Goal: Task Accomplishment & Management: Manage account settings

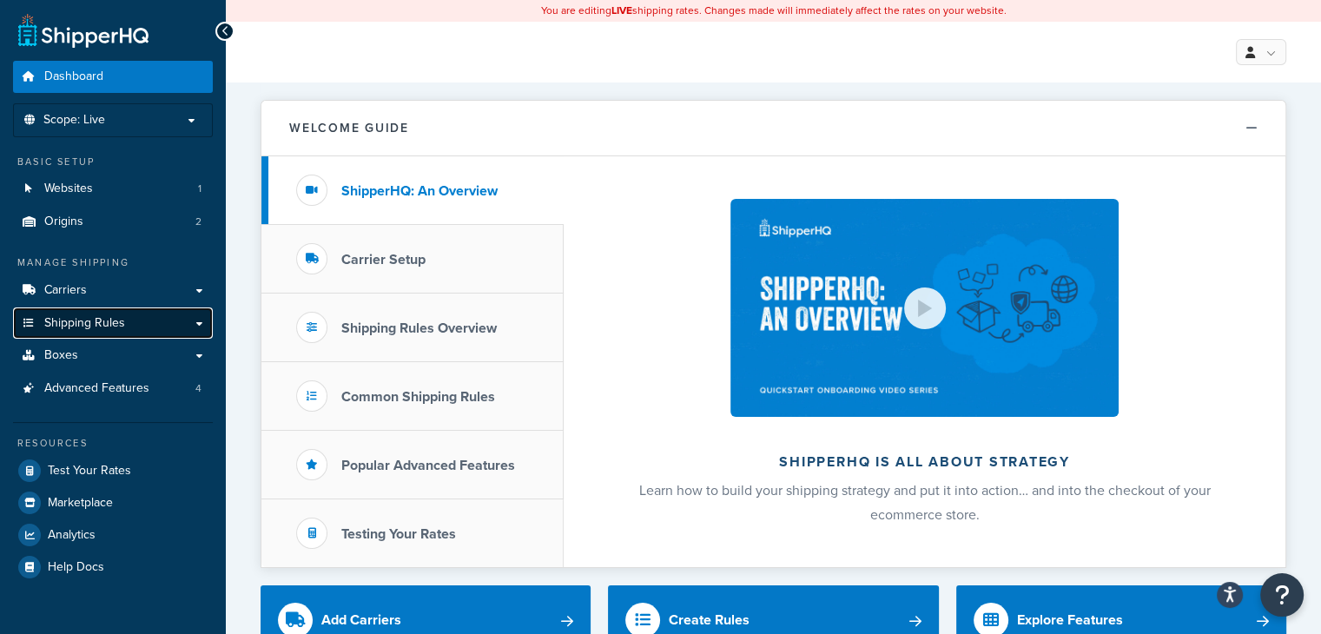
click at [201, 326] on link "Shipping Rules" at bounding box center [113, 324] width 200 height 32
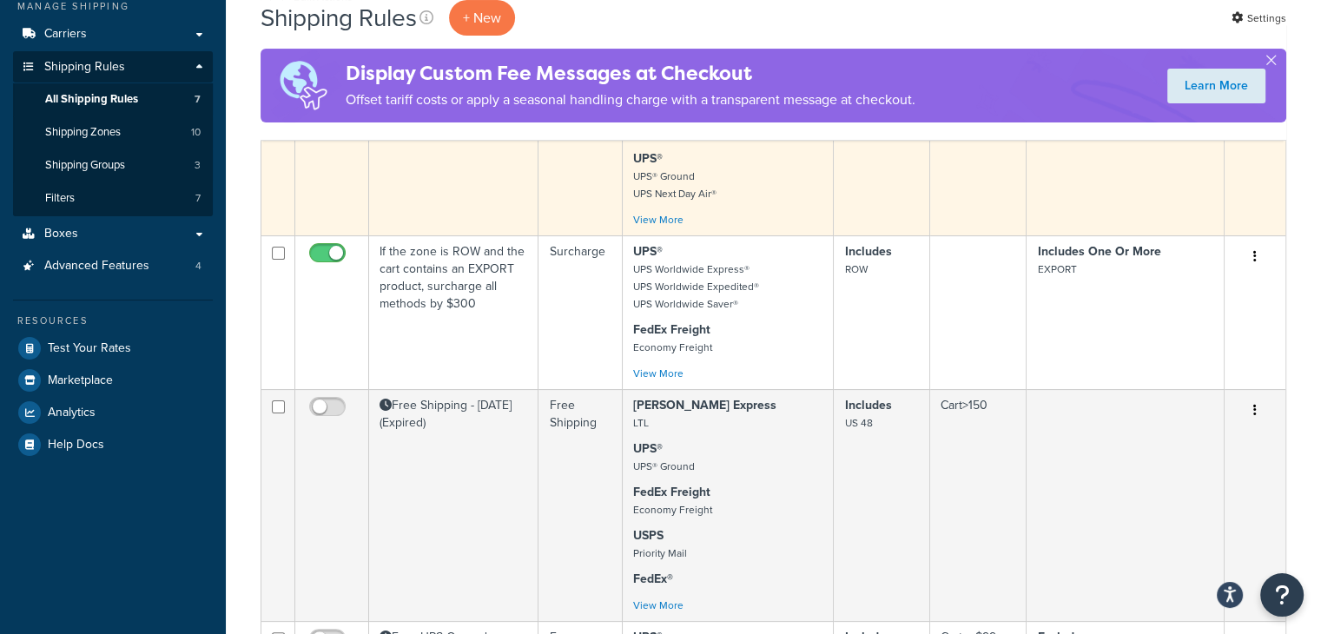
scroll to position [261, 0]
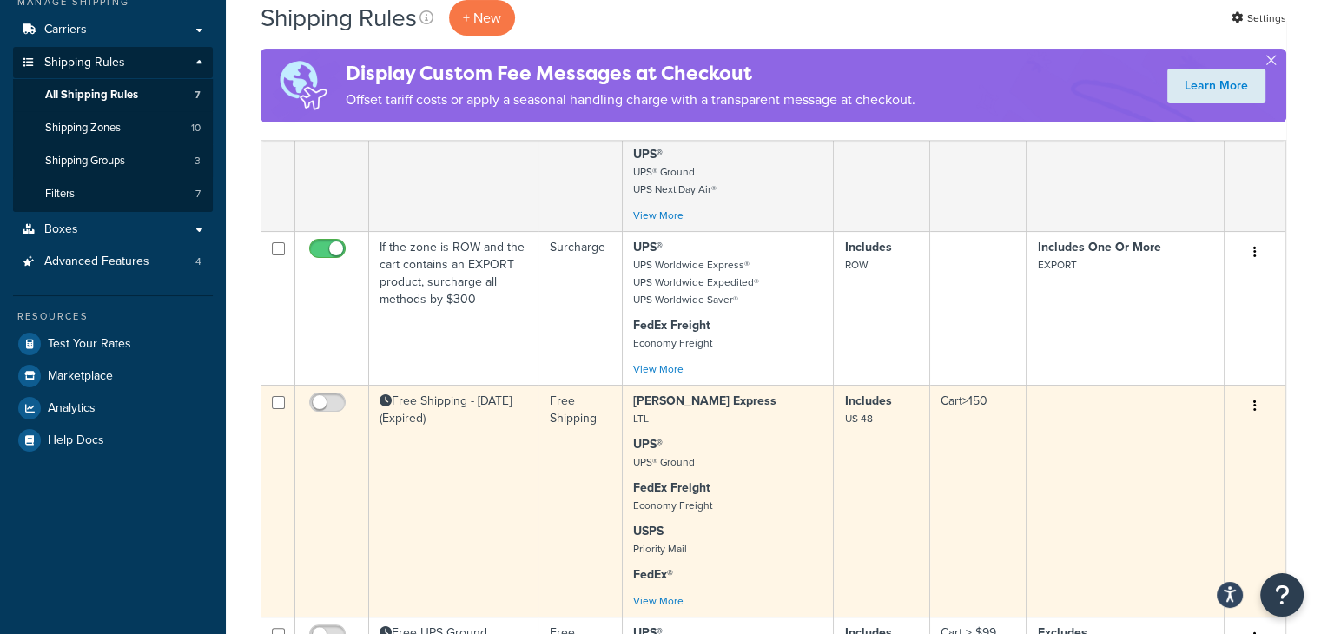
click at [514, 434] on td "Free Shipping - Labor Day (Expired)" at bounding box center [453, 501] width 169 height 232
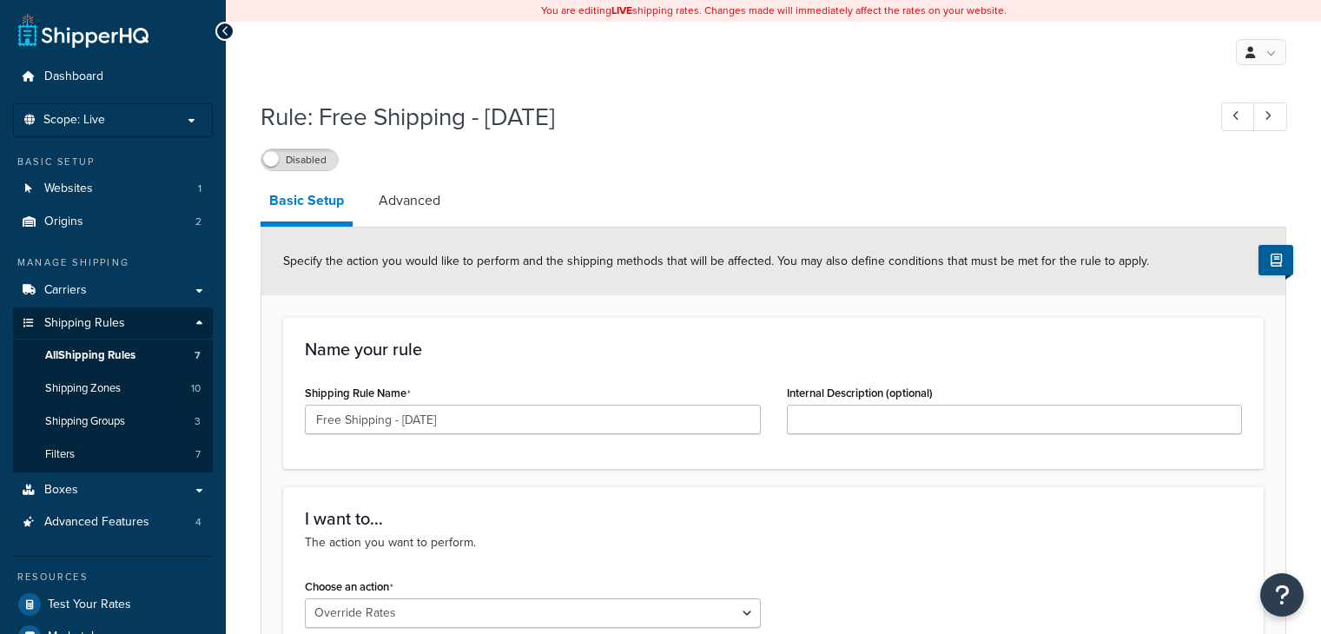
select select "OVERRIDE"
click at [426, 204] on link "Advanced" at bounding box center [409, 201] width 79 height 42
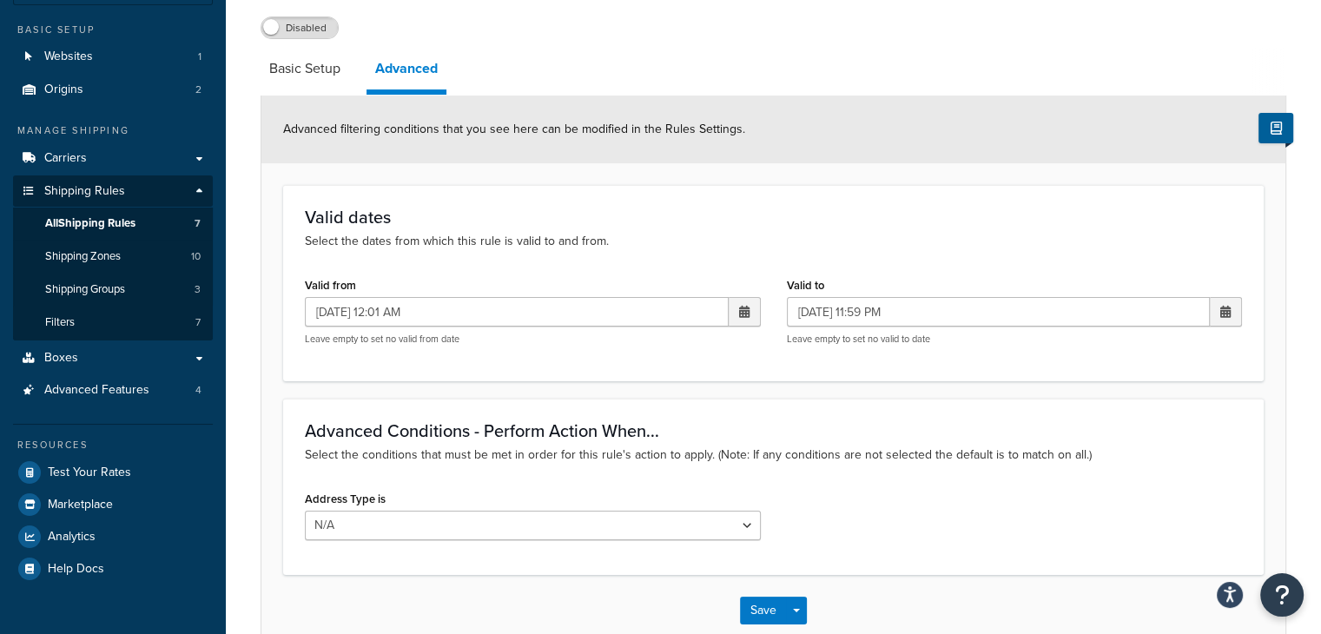
scroll to position [174, 0]
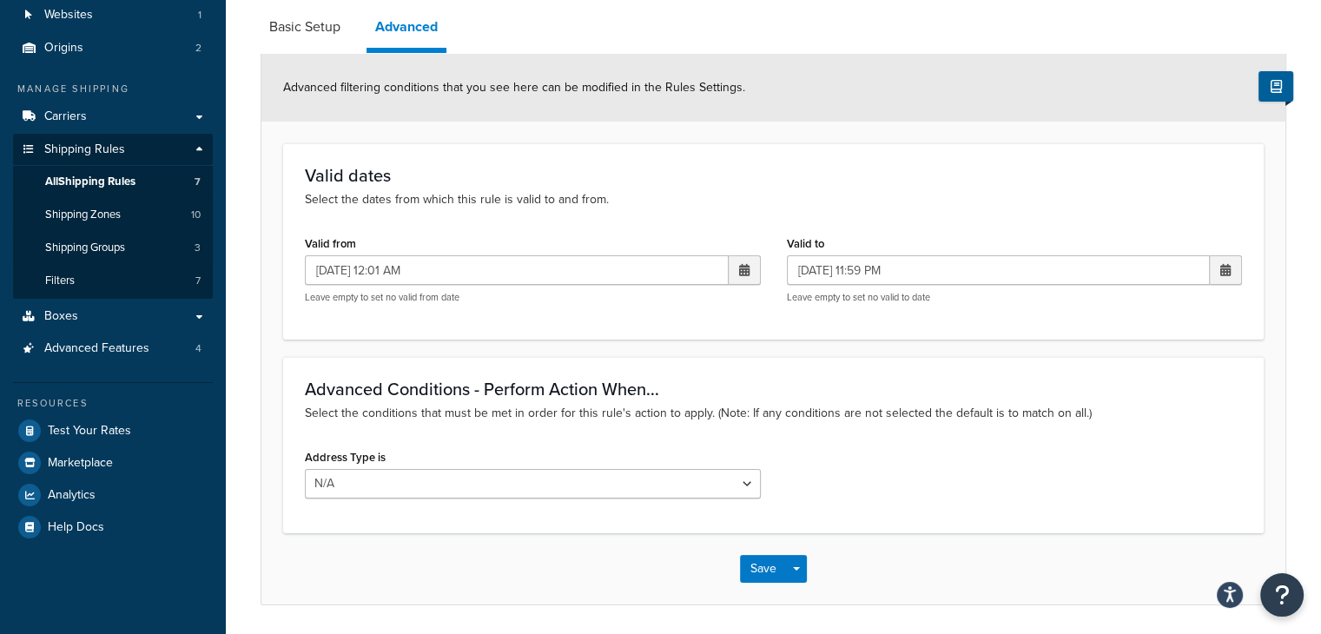
click at [739, 272] on span at bounding box center [744, 270] width 10 height 12
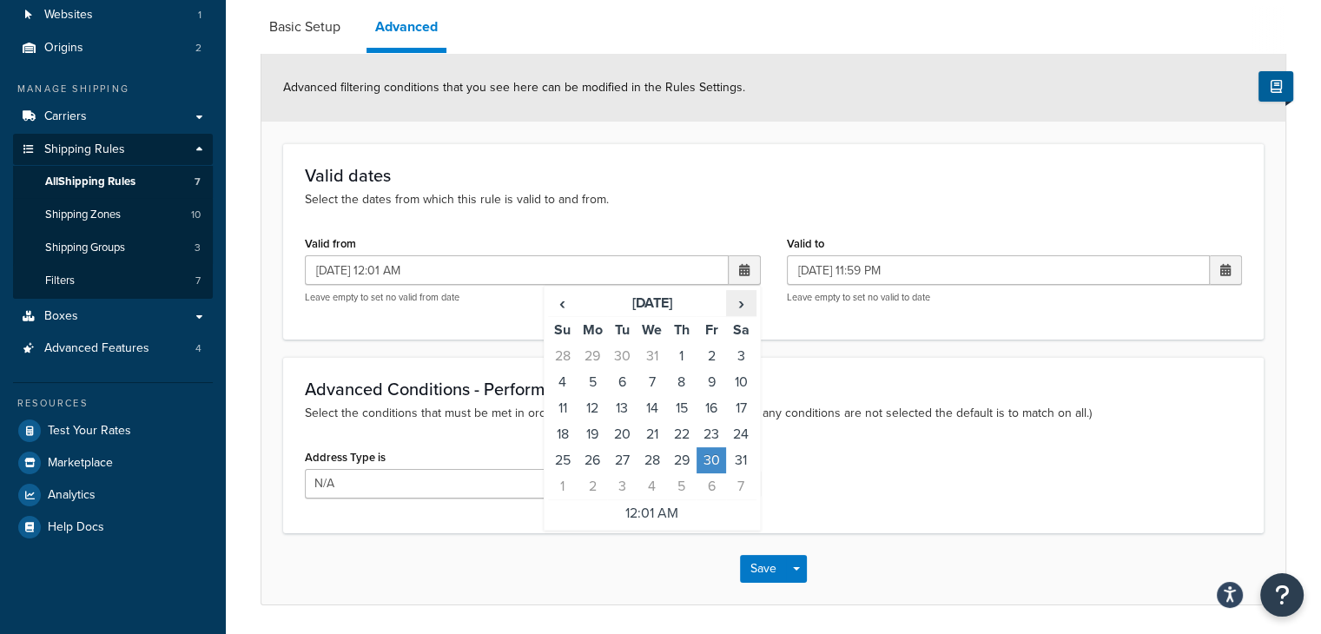
click at [746, 300] on span "›" at bounding box center [741, 303] width 28 height 24
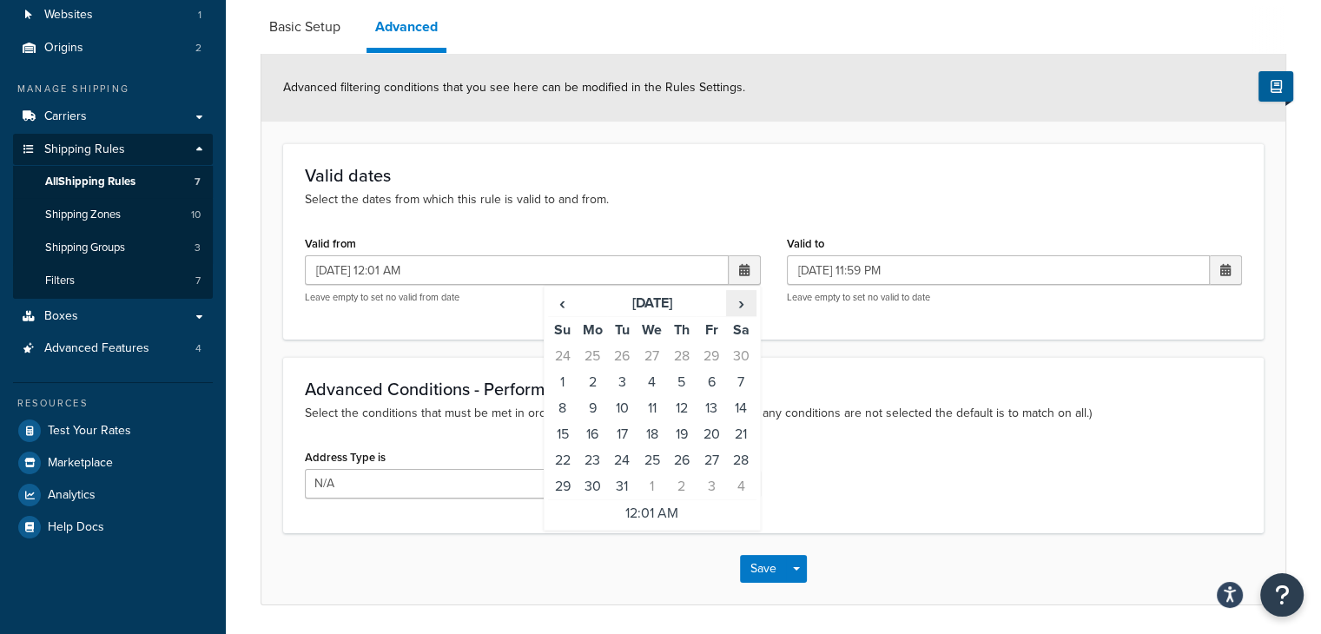
click at [746, 300] on span "›" at bounding box center [741, 303] width 28 height 24
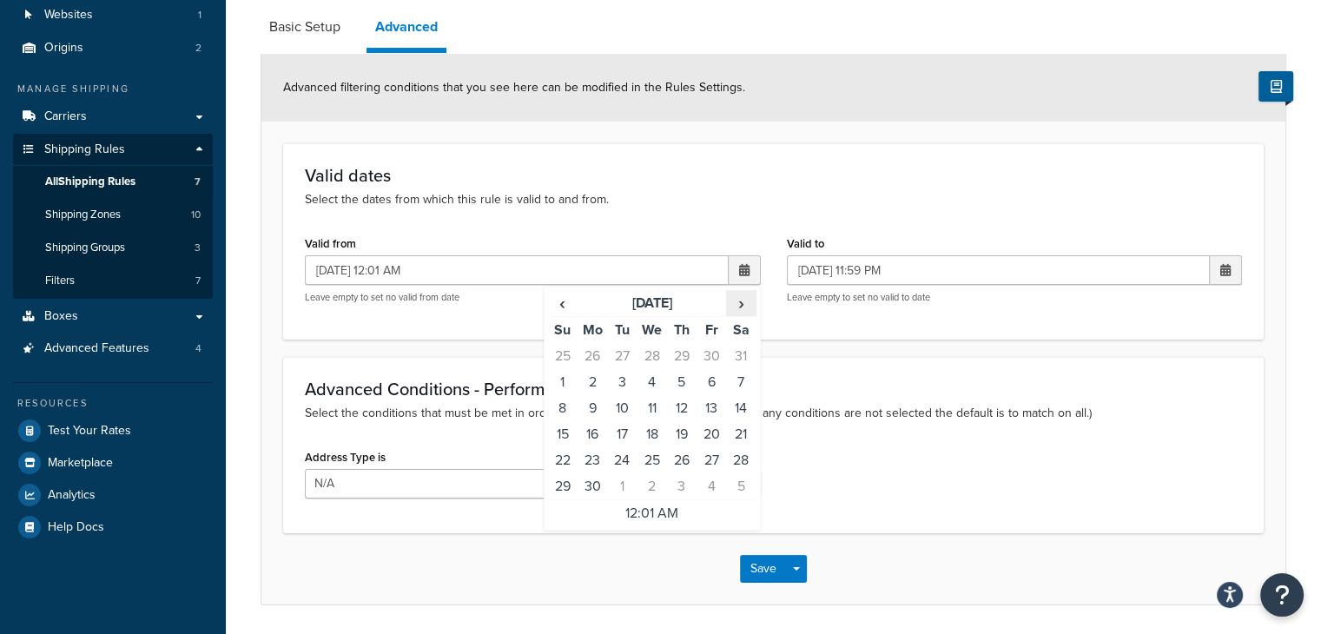
click at [746, 300] on span "›" at bounding box center [741, 303] width 28 height 24
click at [559, 300] on span "‹" at bounding box center [563, 303] width 28 height 24
click at [716, 458] on td "29" at bounding box center [712, 460] width 30 height 26
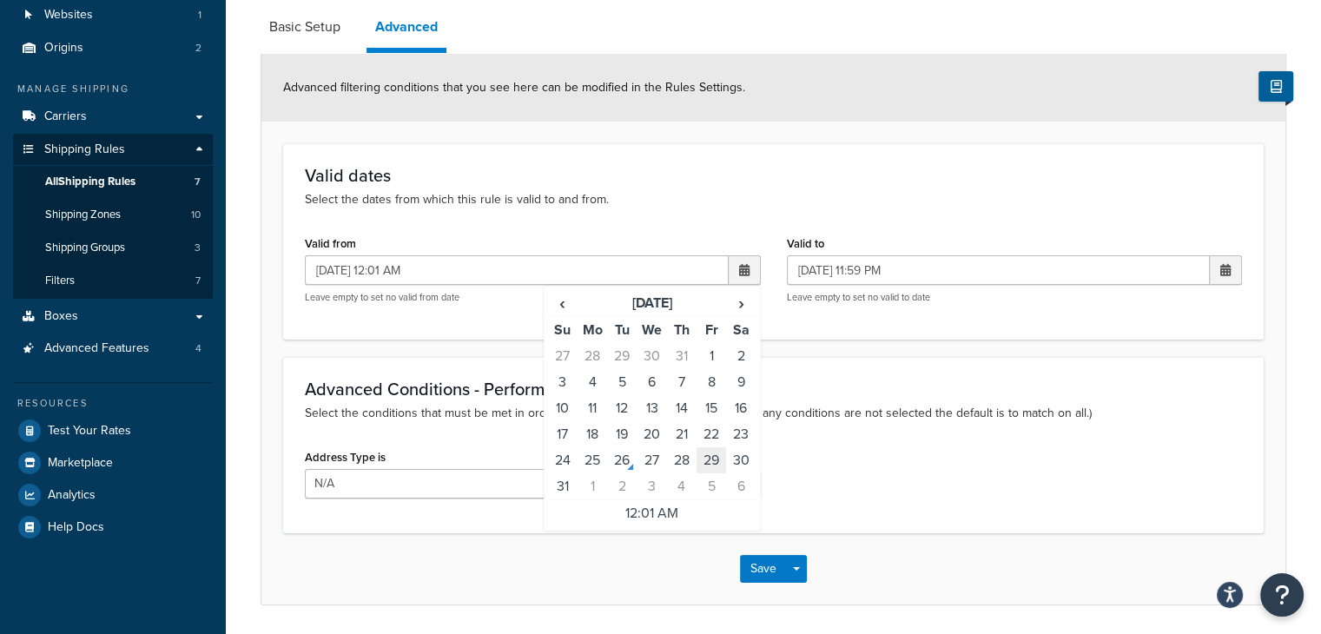
type input "[DATE] 12:01 AM"
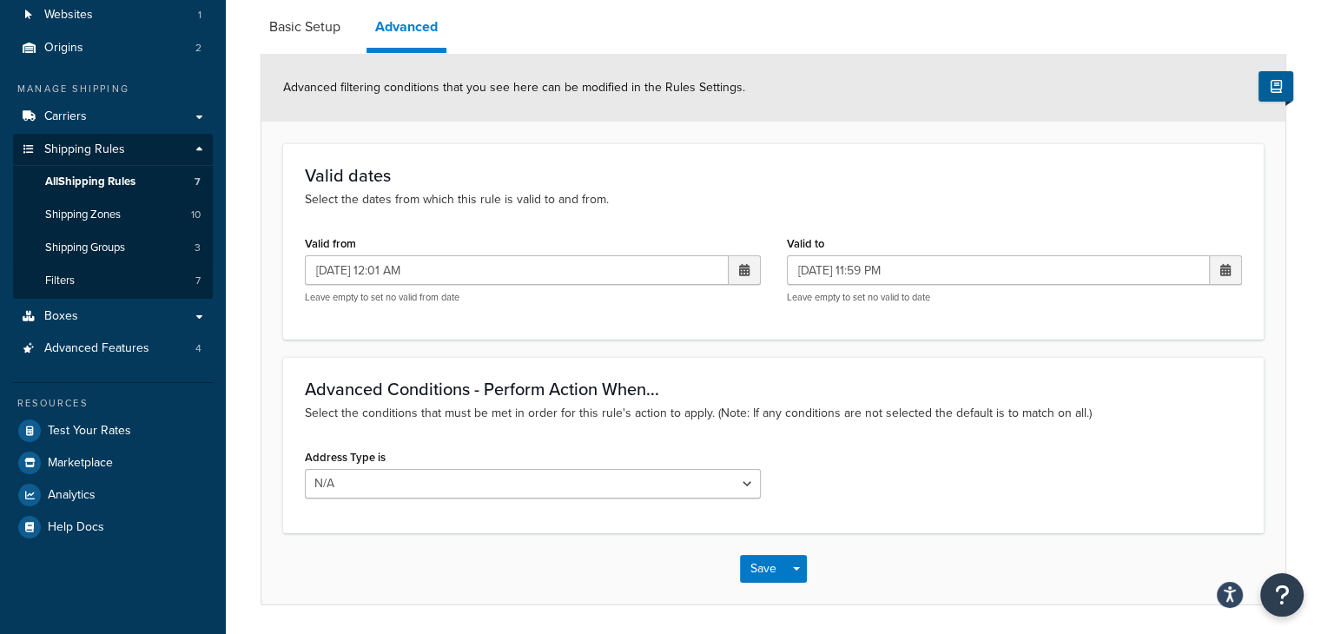
click at [1227, 268] on span at bounding box center [1226, 270] width 10 height 12
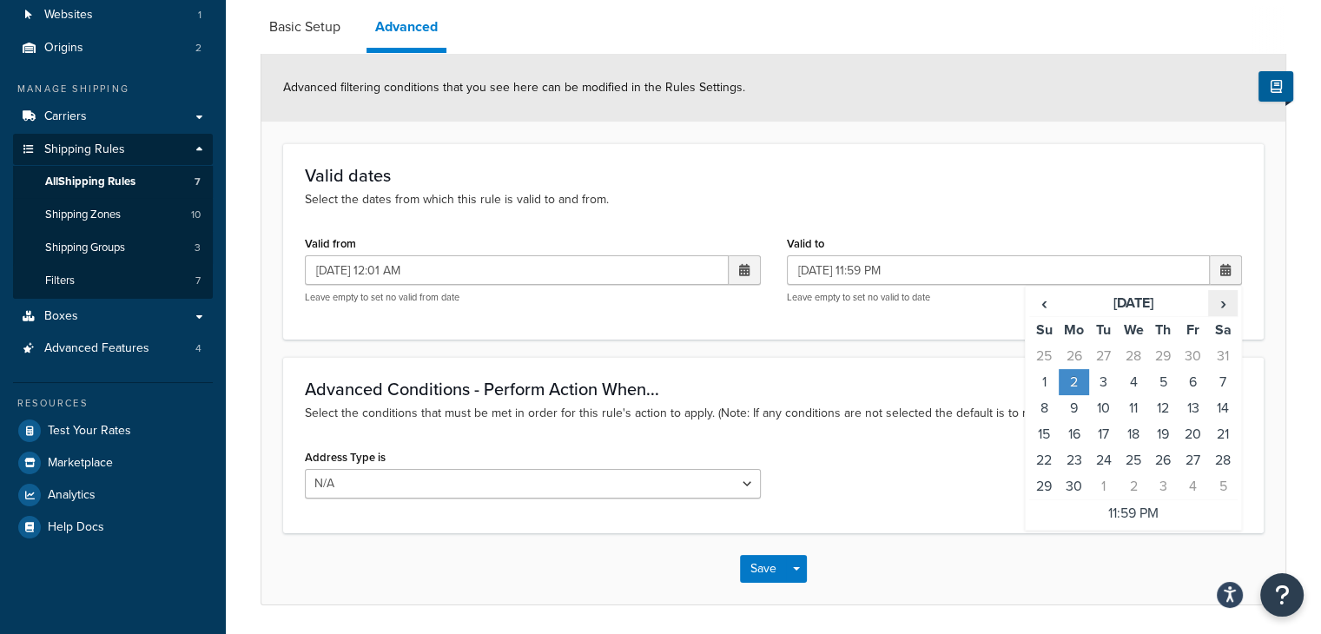
click at [1223, 301] on span "›" at bounding box center [1223, 303] width 28 height 24
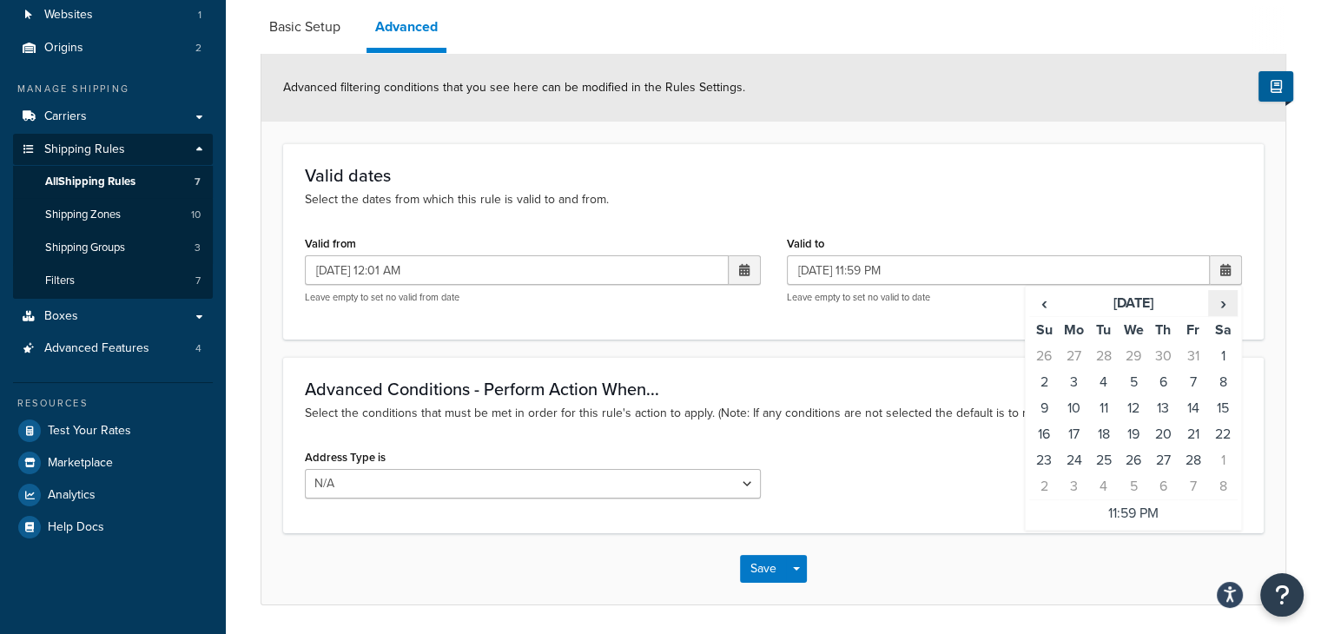
click at [1223, 301] on span "›" at bounding box center [1223, 303] width 28 height 24
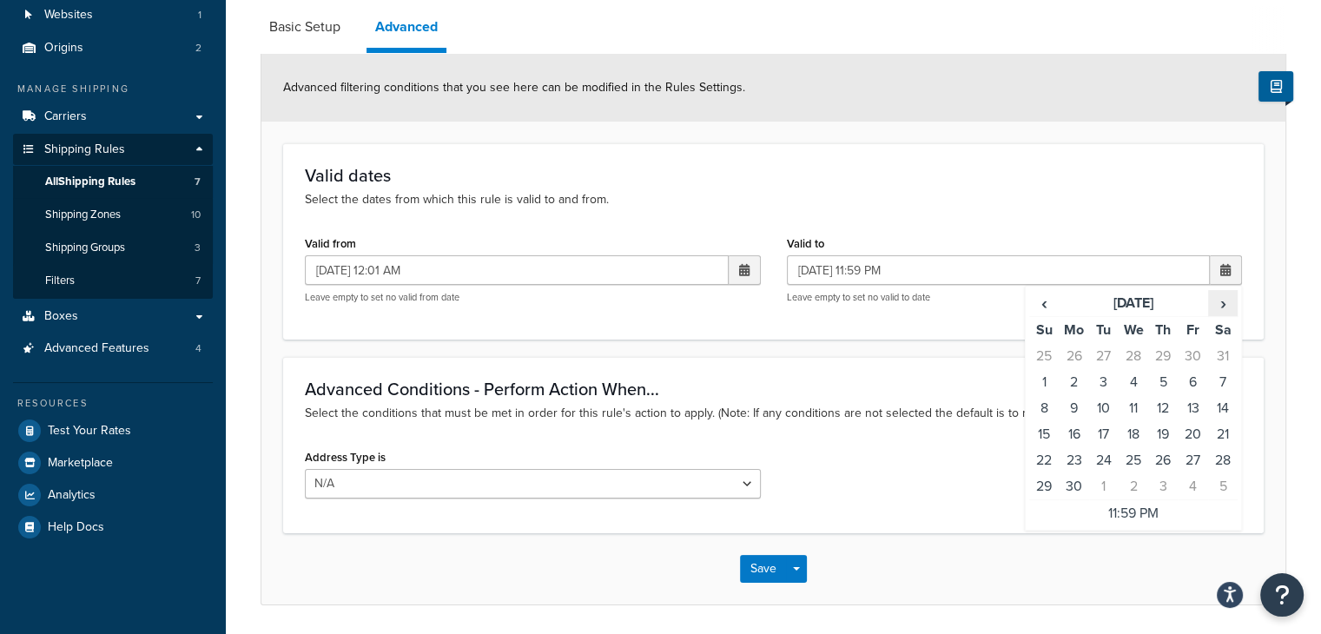
click at [1223, 301] on span "›" at bounding box center [1223, 303] width 28 height 24
click at [1050, 300] on span "‹" at bounding box center [1044, 303] width 28 height 24
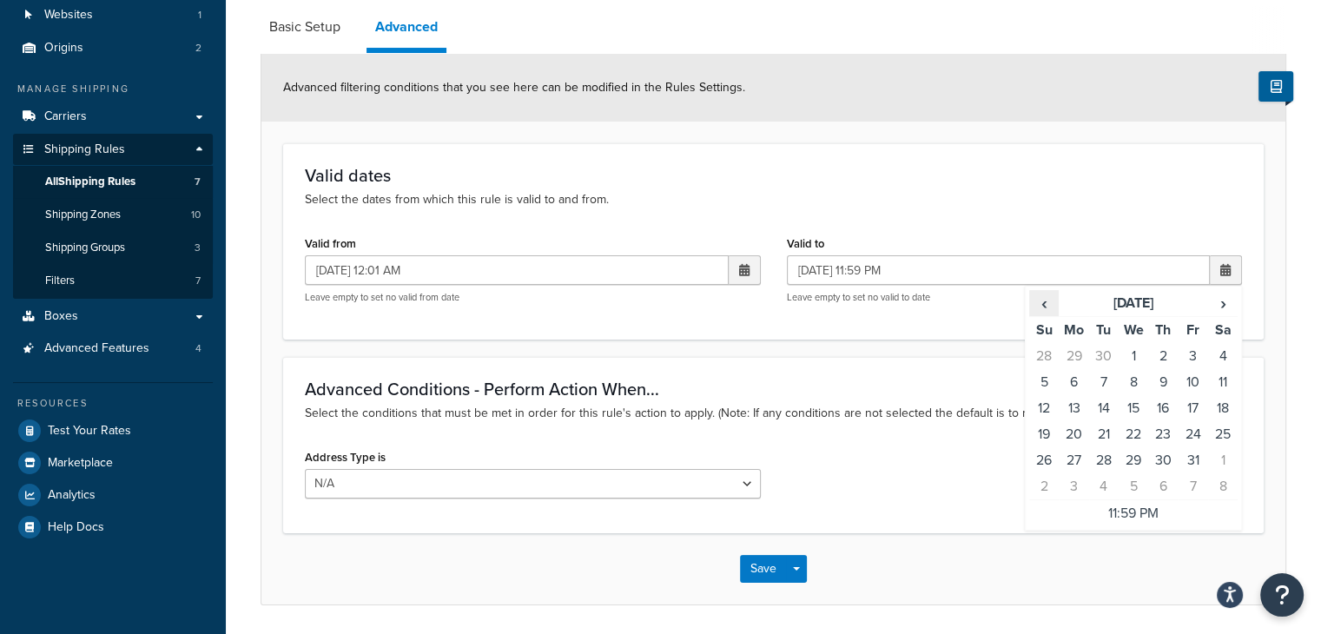
click at [1049, 300] on span "‹" at bounding box center [1044, 303] width 28 height 24
click at [1098, 356] on td "2" at bounding box center [1104, 356] width 30 height 26
type input "[DATE] 11:59 PM"
click at [1102, 358] on td "2" at bounding box center [1104, 356] width 30 height 26
click at [1102, 357] on td "2" at bounding box center [1104, 356] width 30 height 26
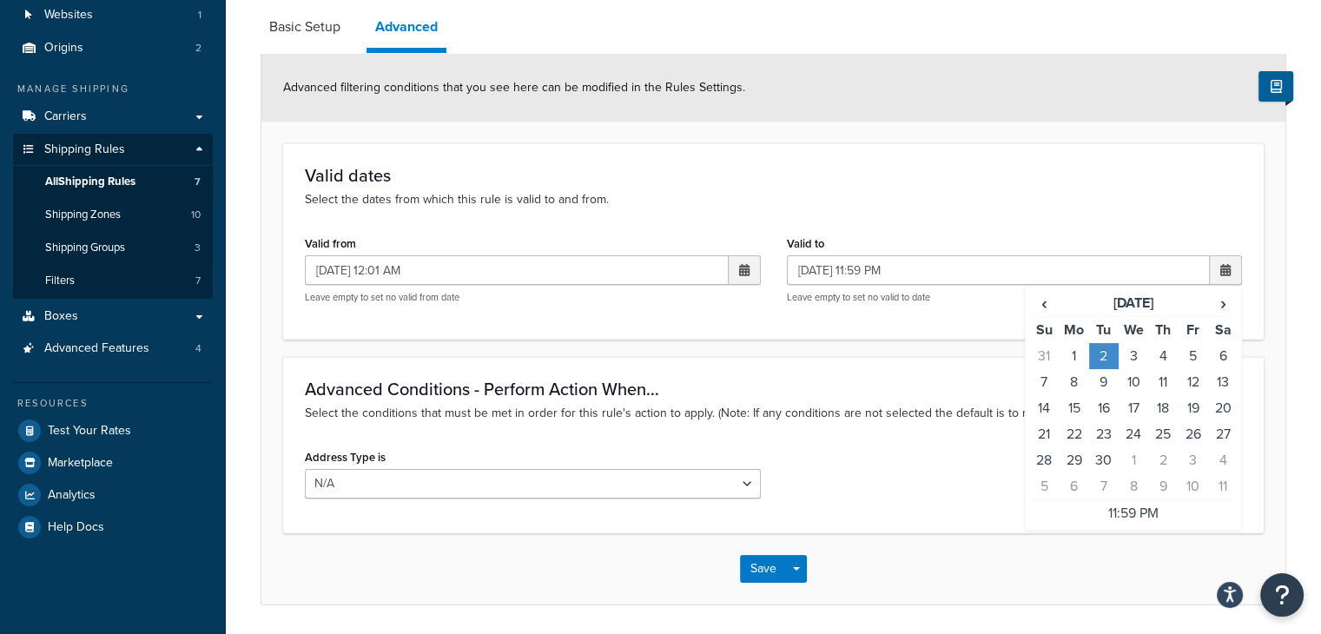
click at [873, 352] on form "Advanced filtering conditions that you see here can be modified in the Rules Se…" at bounding box center [773, 329] width 1024 height 550
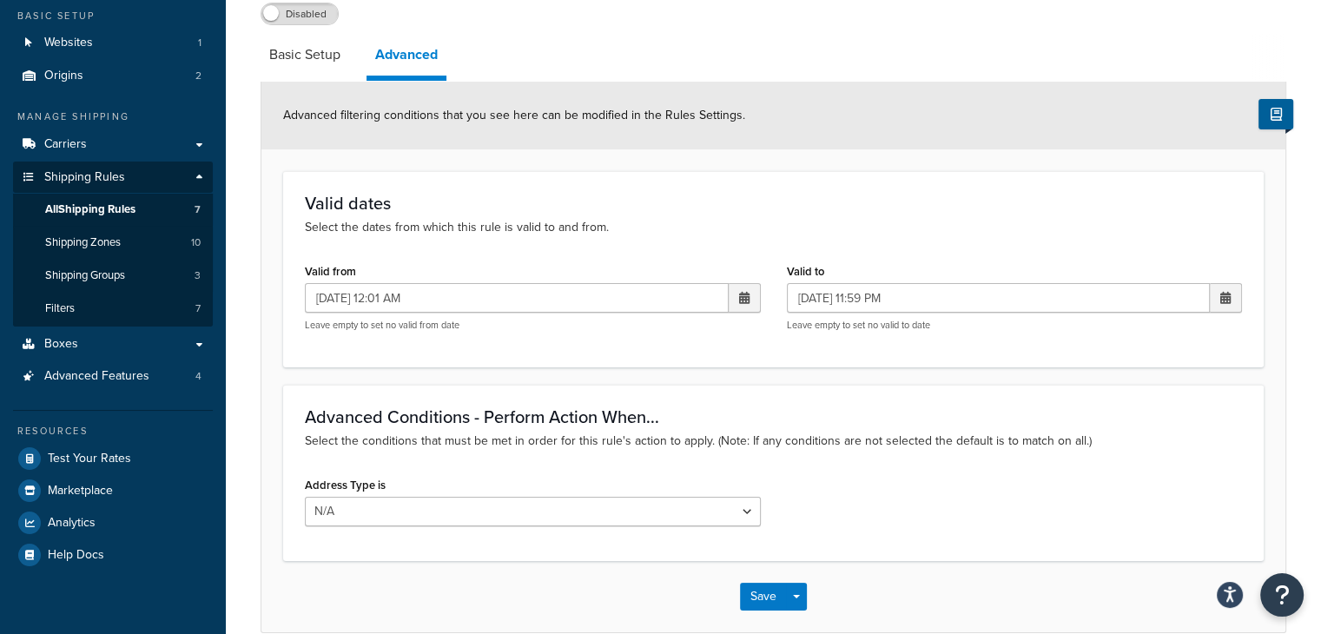
scroll to position [0, 0]
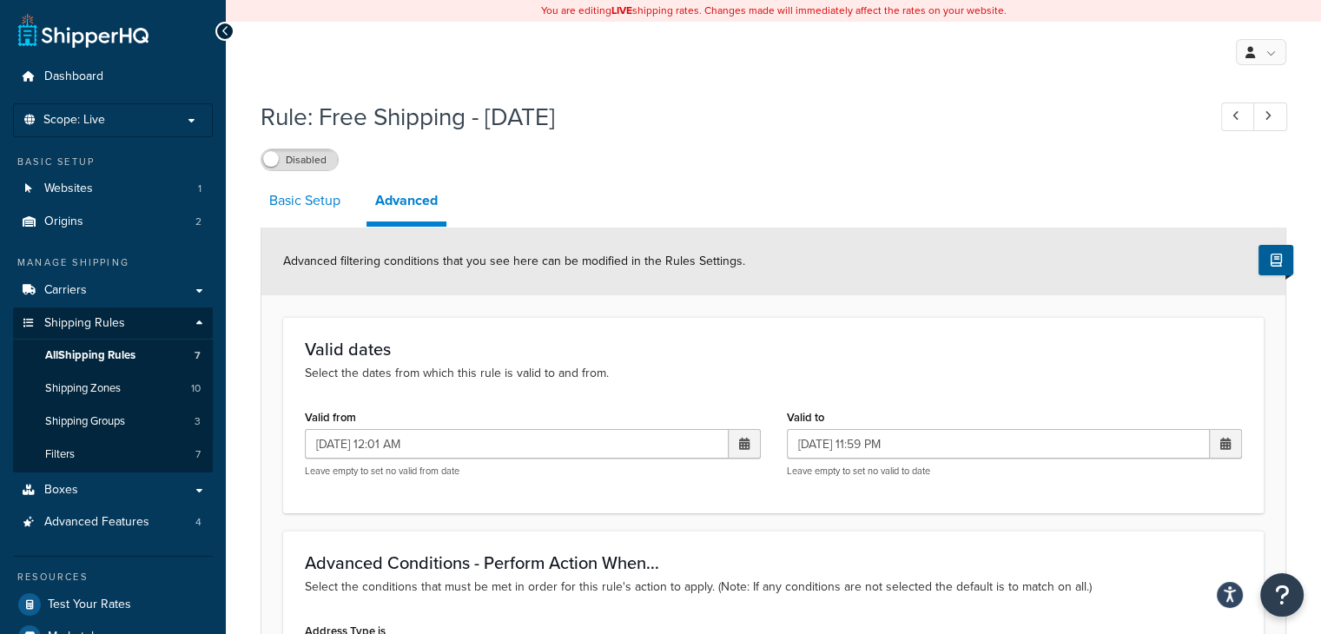
click at [318, 199] on link "Basic Setup" at bounding box center [305, 201] width 89 height 42
select select "OVERRIDE"
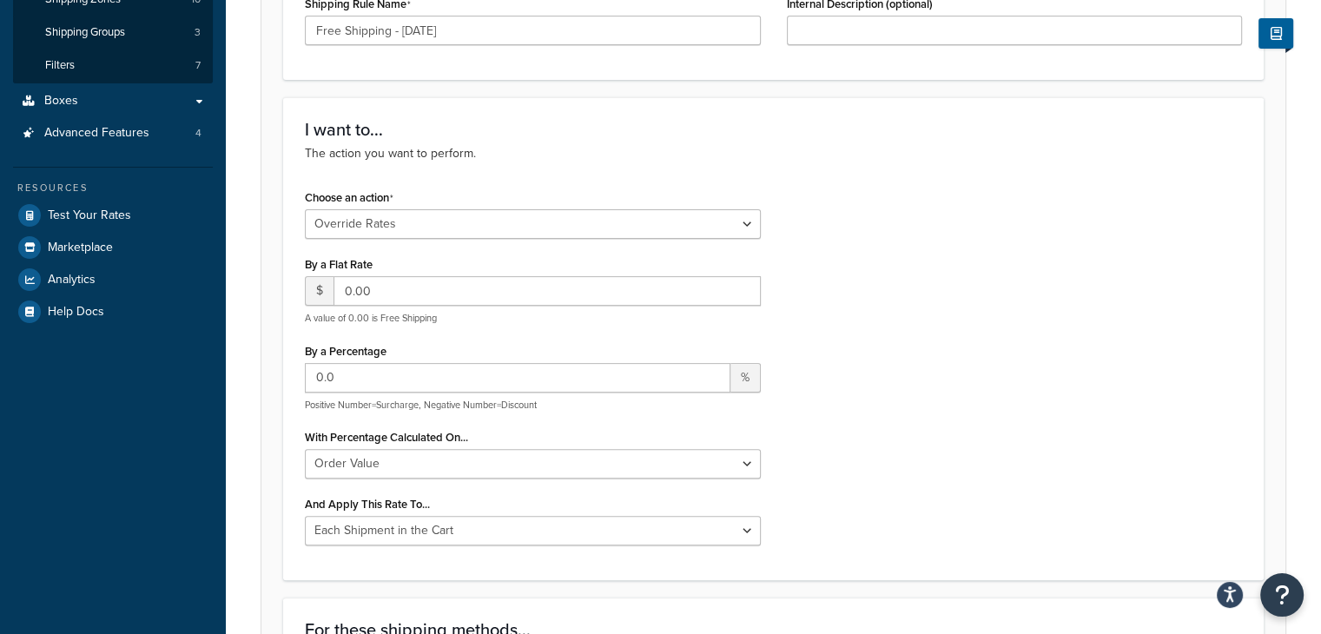
scroll to position [347, 0]
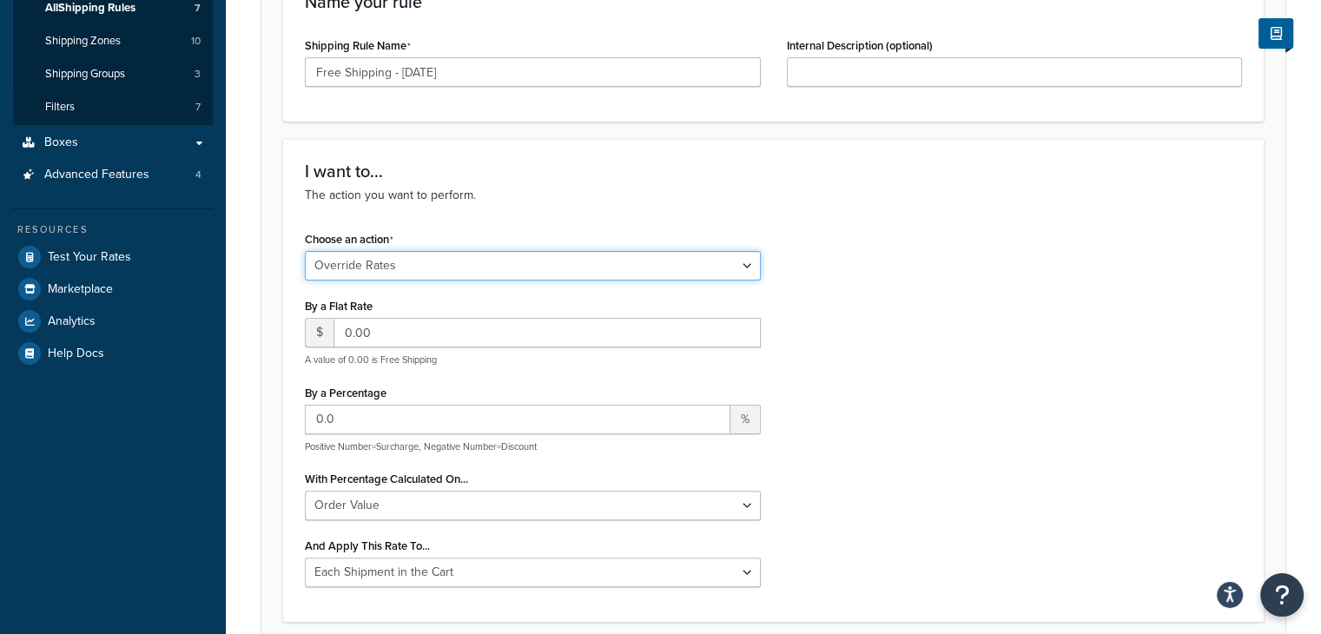
click at [749, 263] on select "Choose an action Override Rates Surcharge or discount rates Hide a shipping met…" at bounding box center [533, 266] width 456 height 30
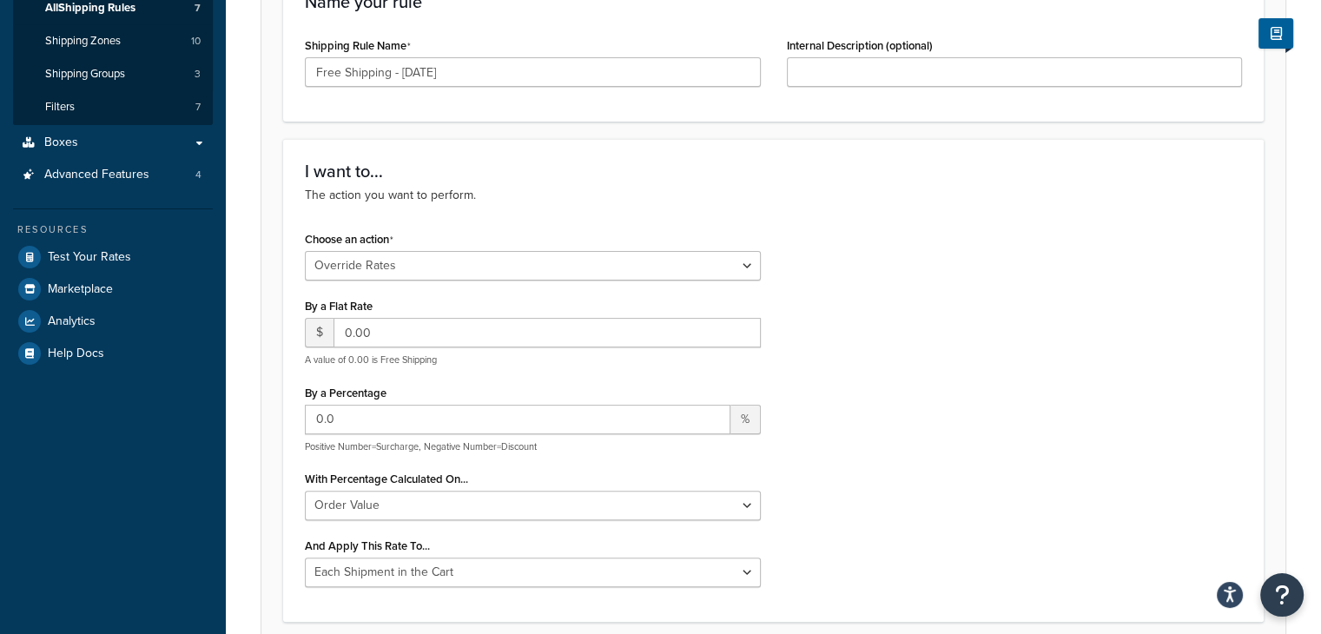
click at [898, 261] on div "Choose an action Choose an action Override Rates Surcharge or discount rates Hi…" at bounding box center [773, 414] width 963 height 374
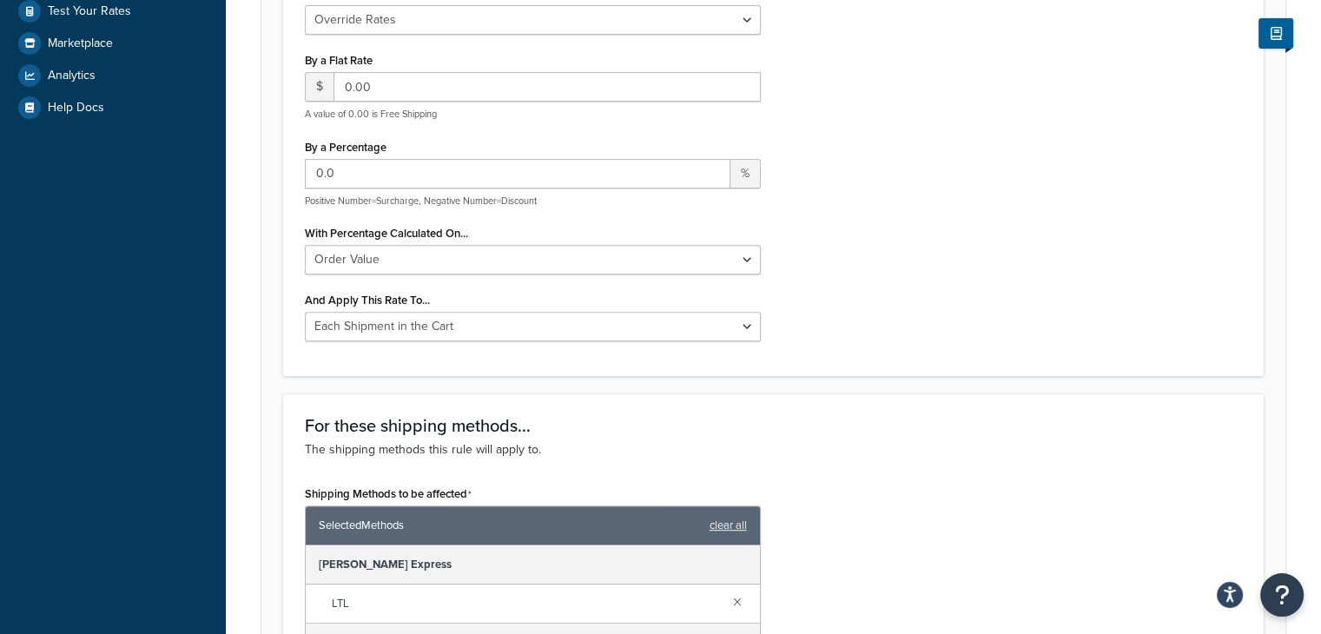
scroll to position [608, 0]
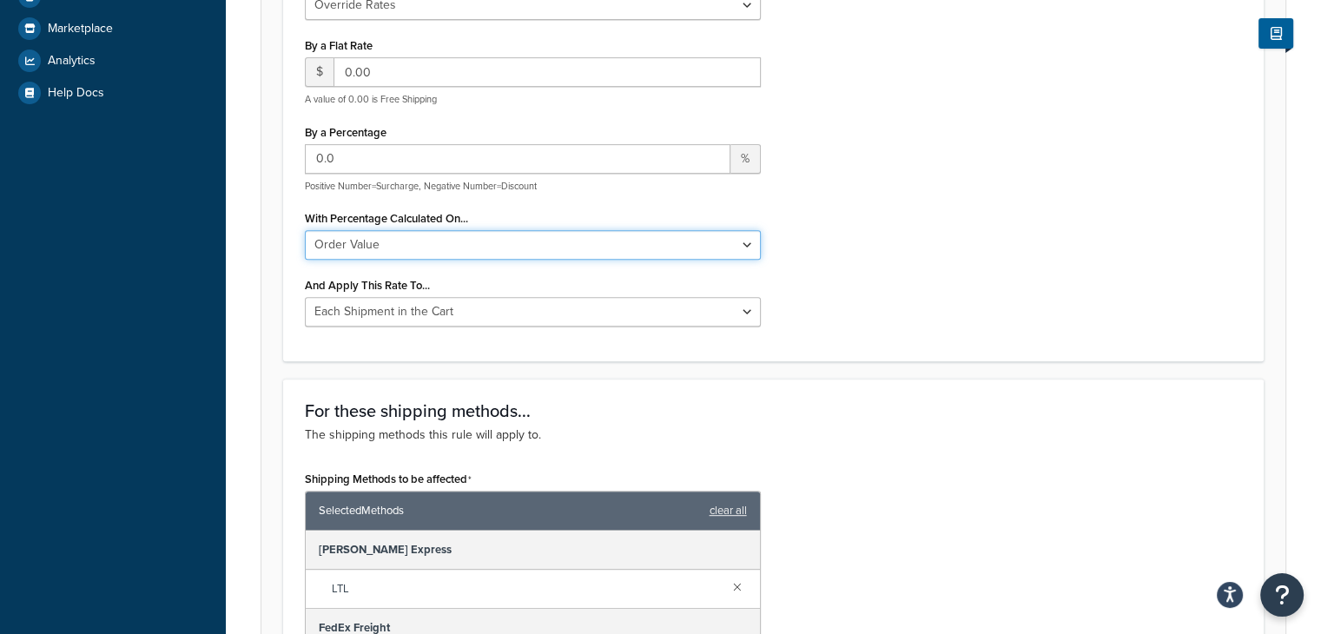
click at [750, 248] on select "Order Value" at bounding box center [533, 245] width 456 height 30
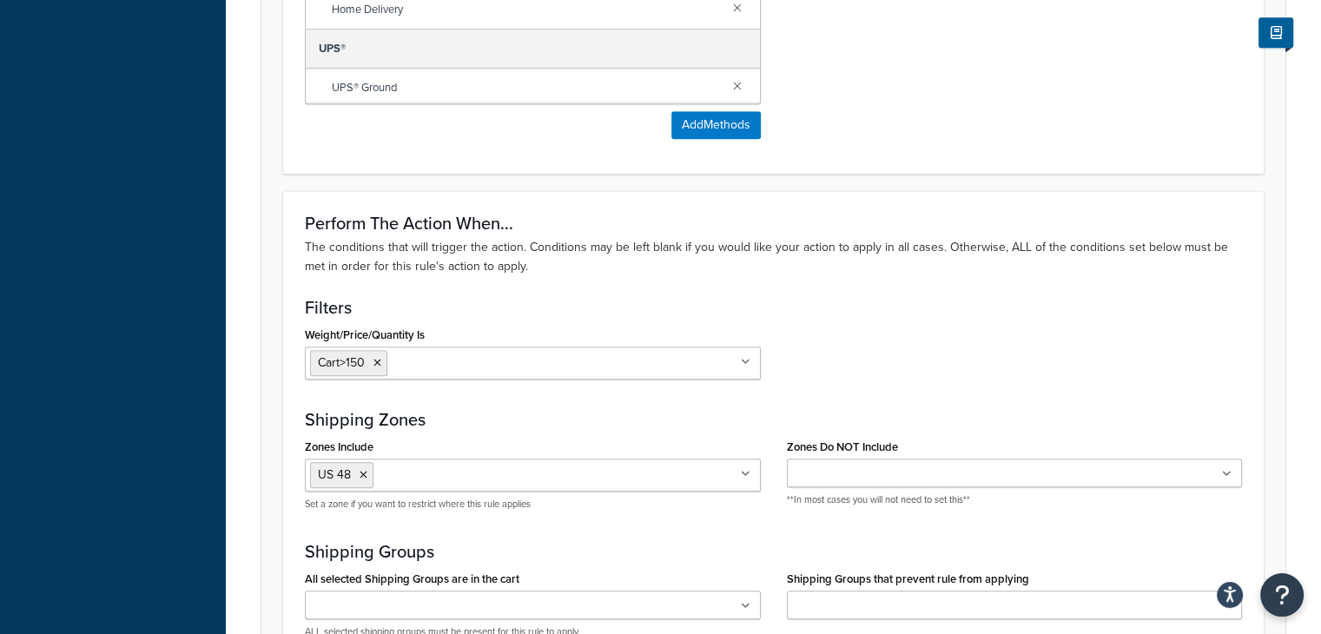
scroll to position [1390, 0]
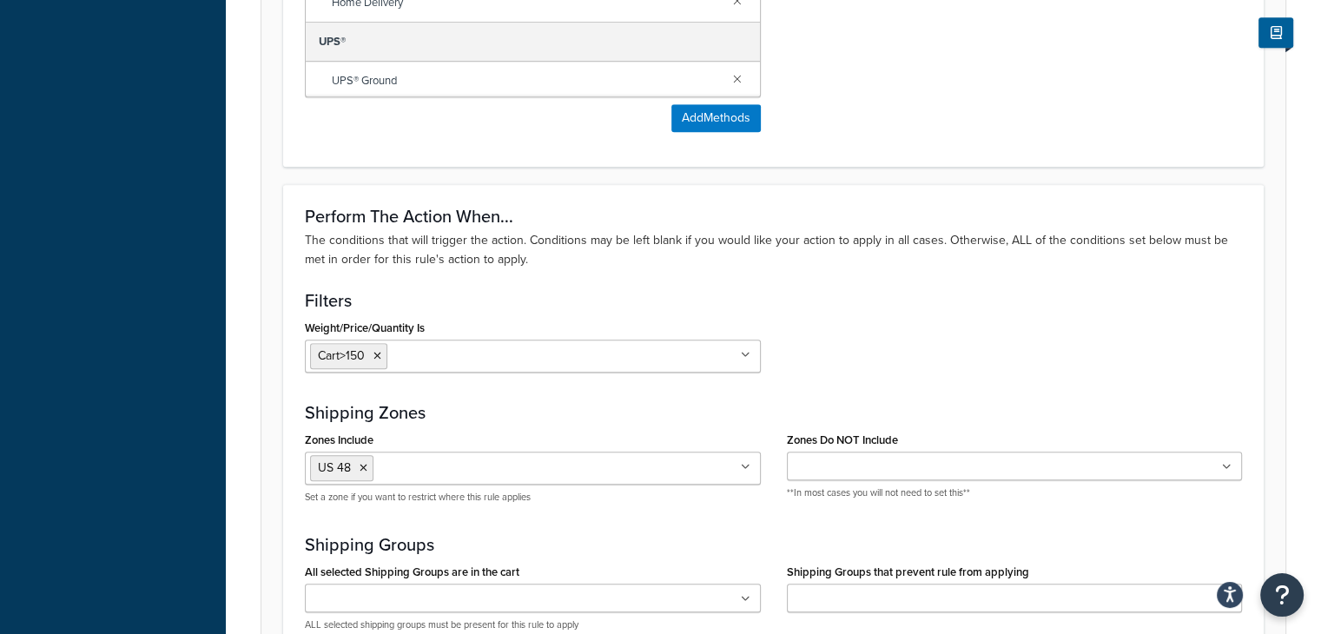
click at [747, 361] on ul "Cart>150" at bounding box center [533, 356] width 456 height 33
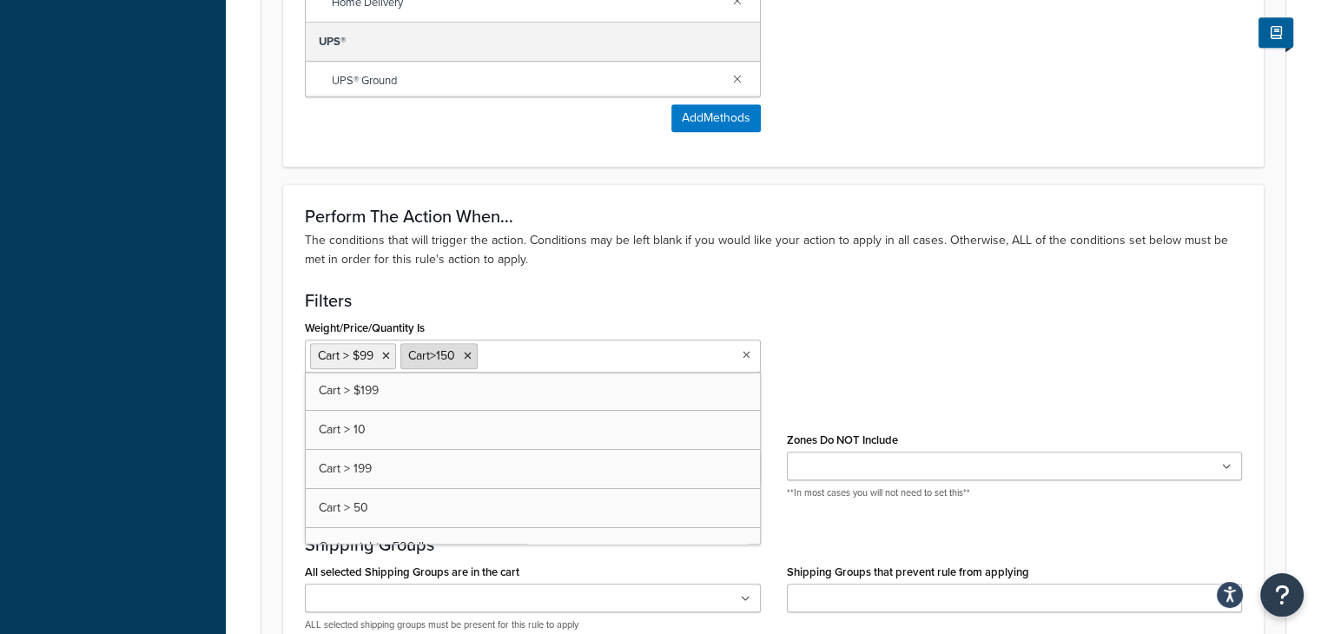
click at [467, 353] on icon at bounding box center [468, 356] width 8 height 10
click at [879, 321] on div "Weight/Price/Quantity Is Cart > $99 Cart > $199 Cart > 10 Cart > 199 Cart > 50 …" at bounding box center [773, 350] width 963 height 70
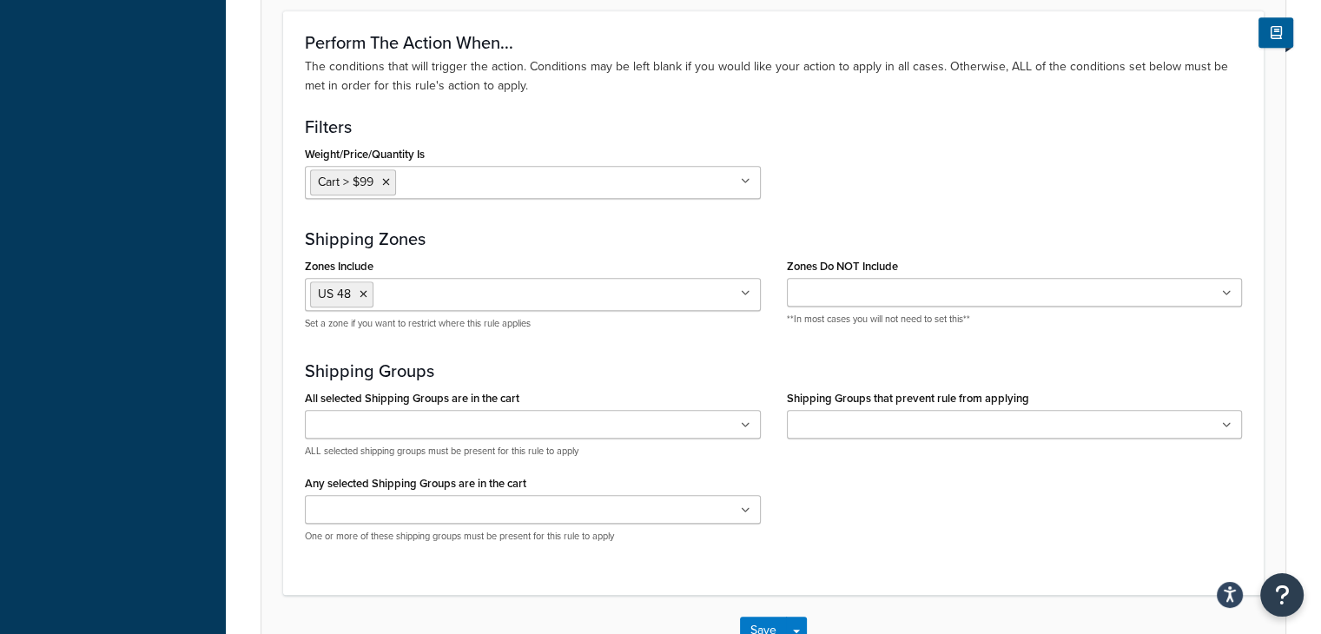
scroll to position [1651, 0]
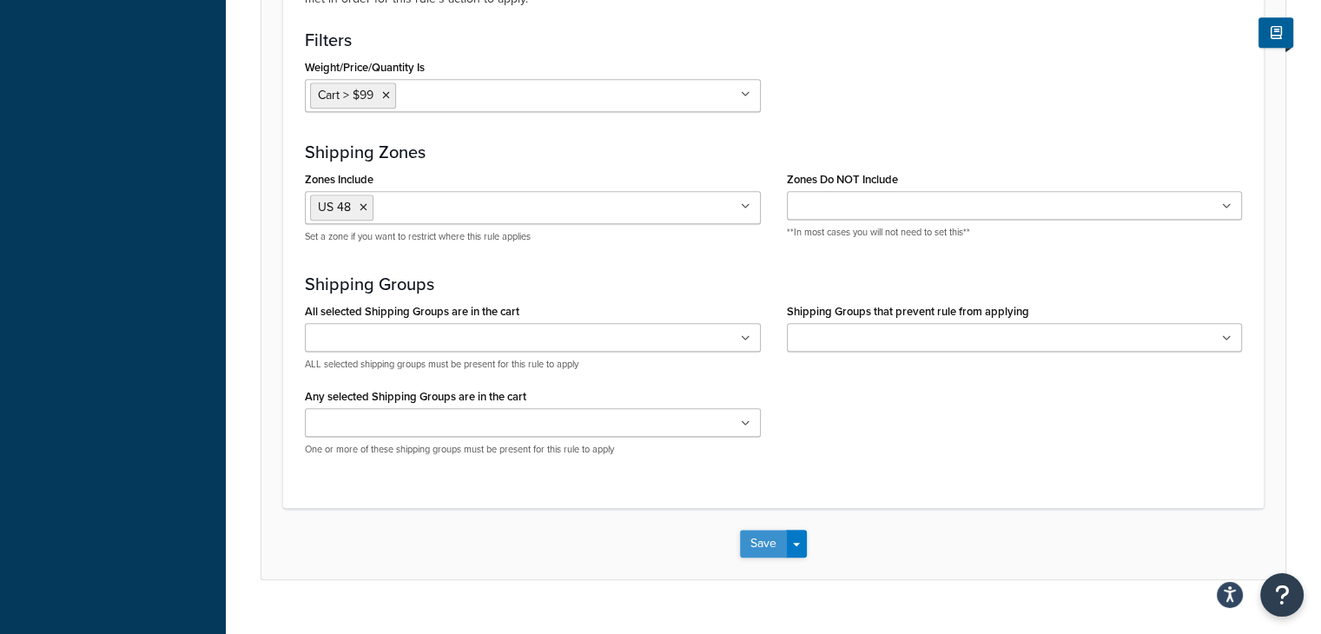
click at [771, 533] on button "Save" at bounding box center [763, 544] width 47 height 28
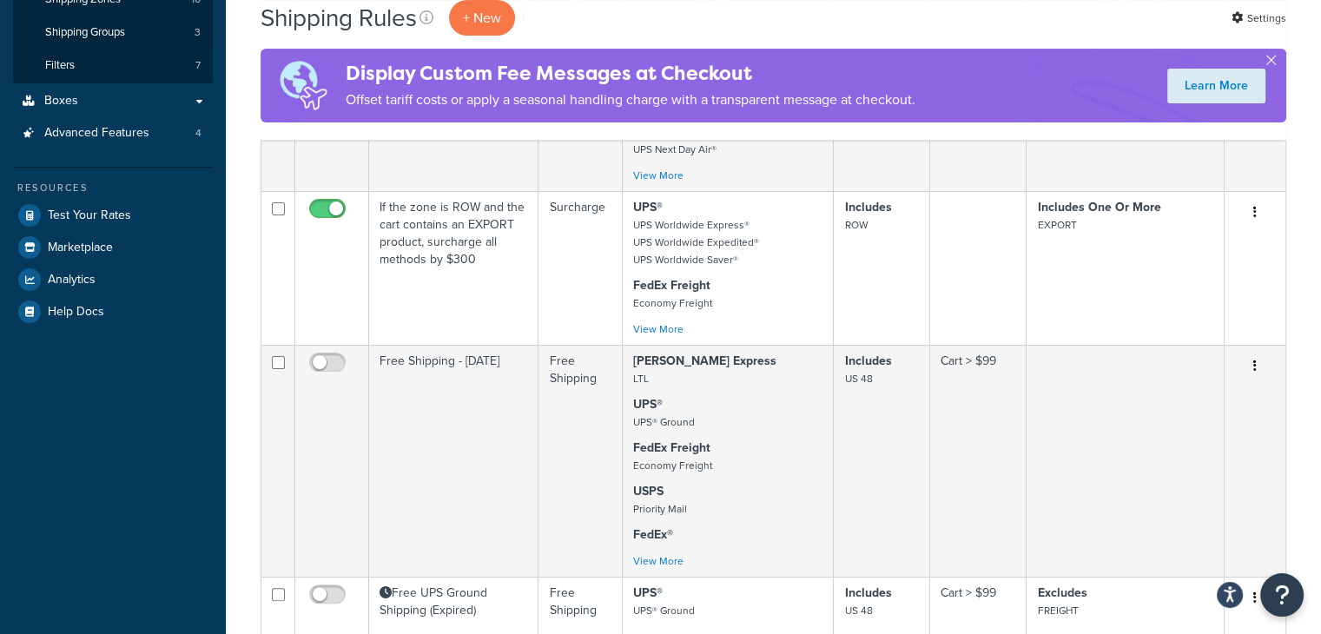
scroll to position [434, 0]
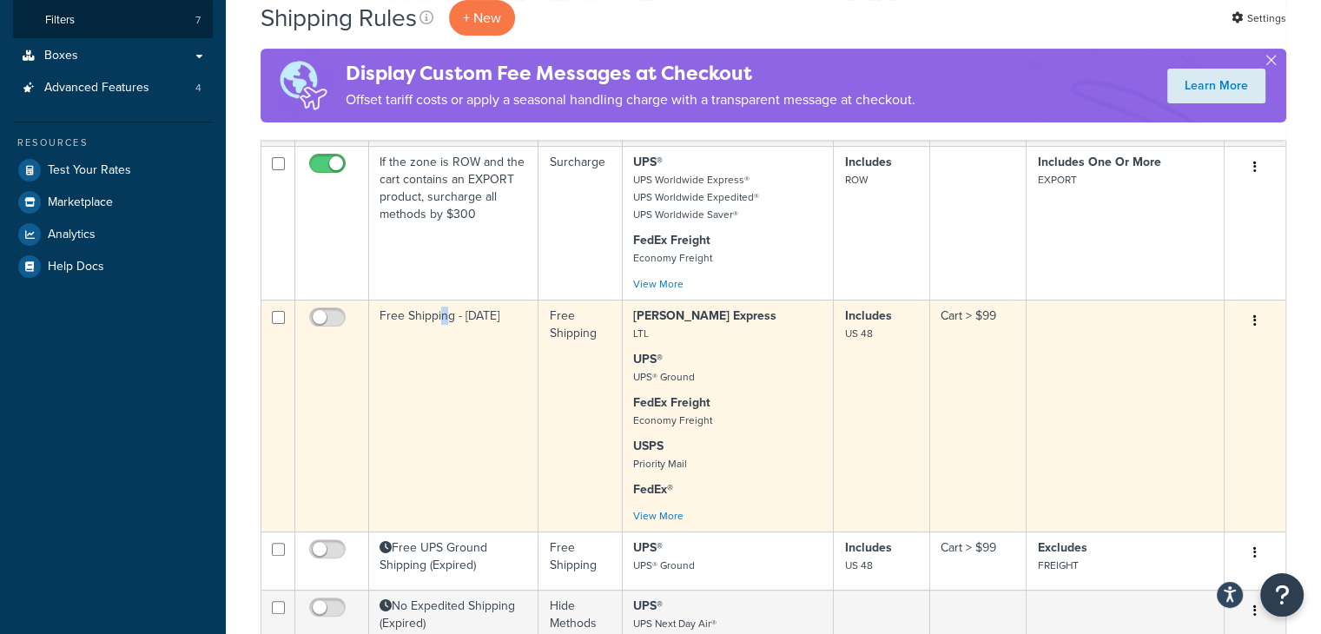
click at [443, 310] on td "Free Shipping - [DATE]" at bounding box center [453, 416] width 169 height 232
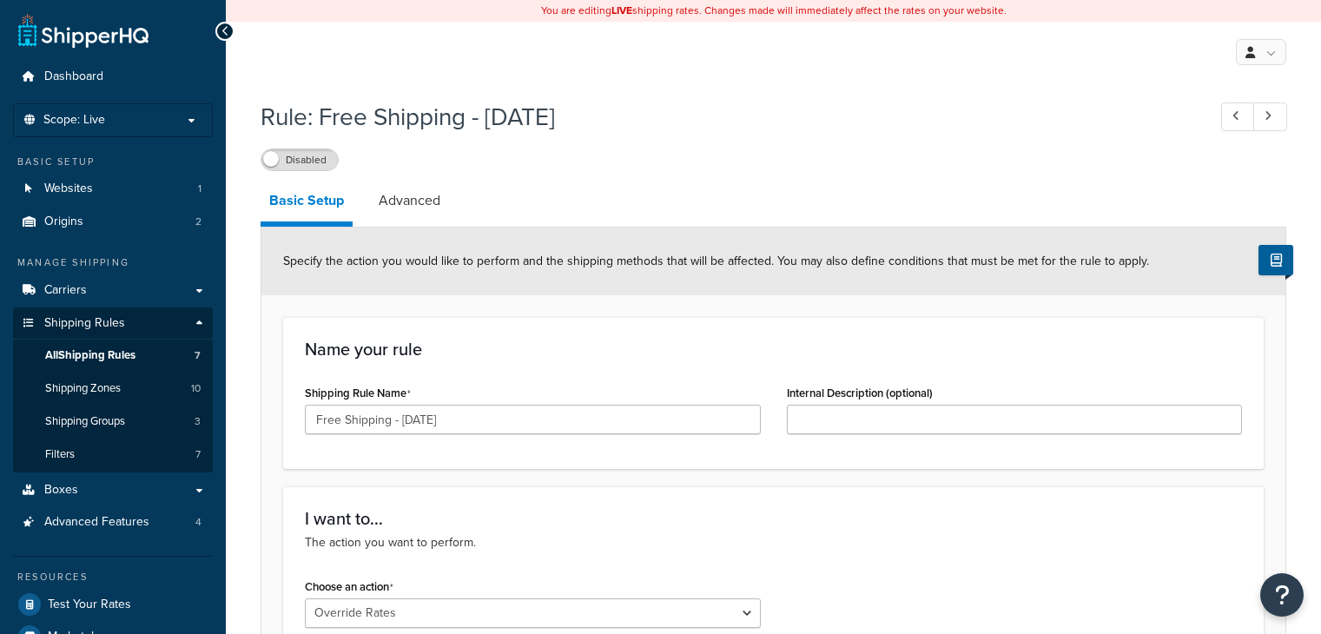
select select "OVERRIDE"
click at [404, 202] on link "Advanced" at bounding box center [409, 201] width 79 height 42
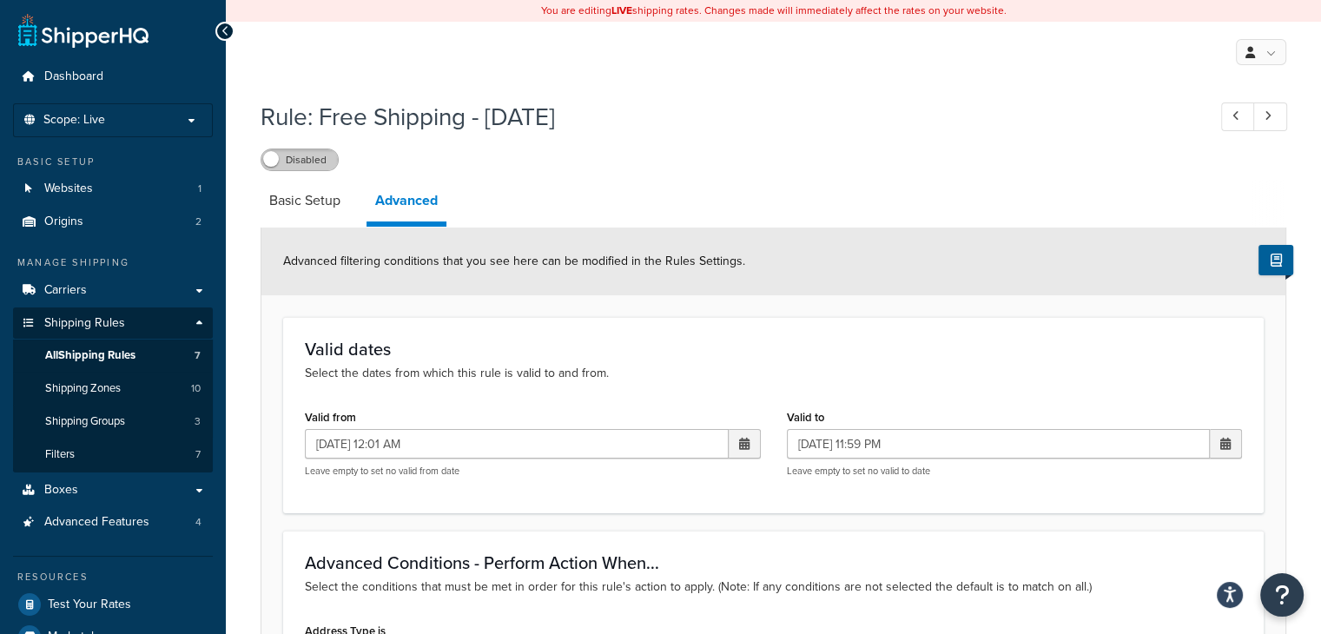
click at [316, 158] on label "Disabled" at bounding box center [299, 159] width 76 height 21
click at [311, 202] on link "Basic Setup" at bounding box center [305, 201] width 89 height 42
select select "OVERRIDE"
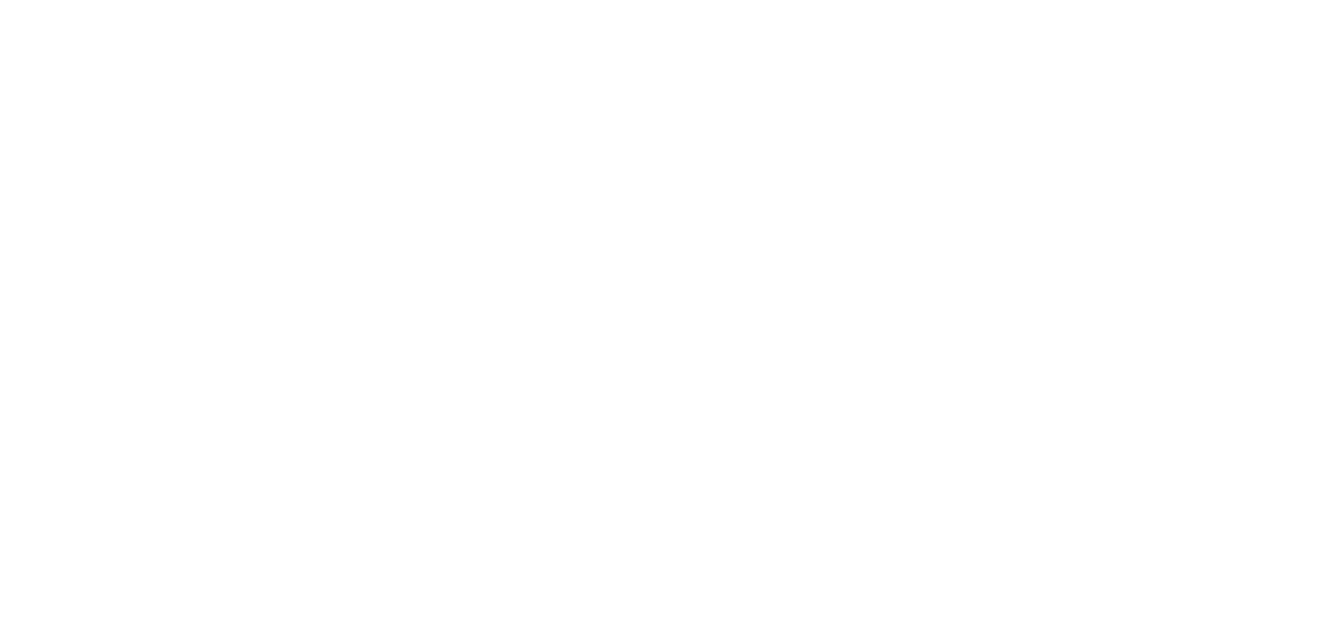
select select "OVERRIDE"
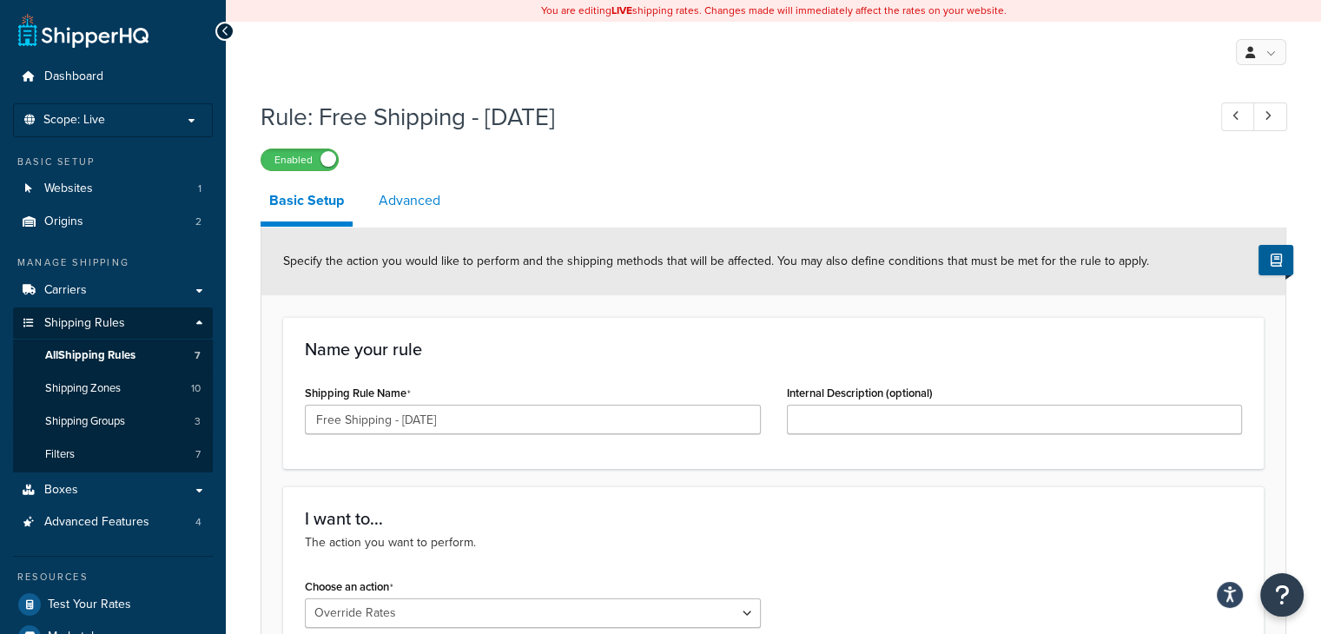
click at [420, 192] on link "Advanced" at bounding box center [409, 201] width 79 height 42
